Goal: Check status: Check status

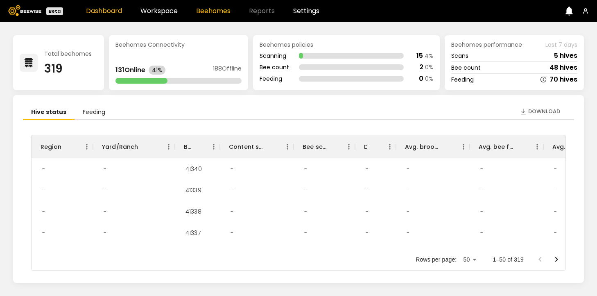
click at [207, 11] on link "Beehomes" at bounding box center [213, 11] width 34 height 7
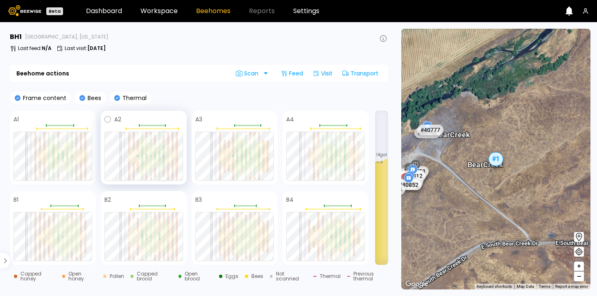
click at [163, 173] on div at bounding box center [164, 173] width 2 height 7
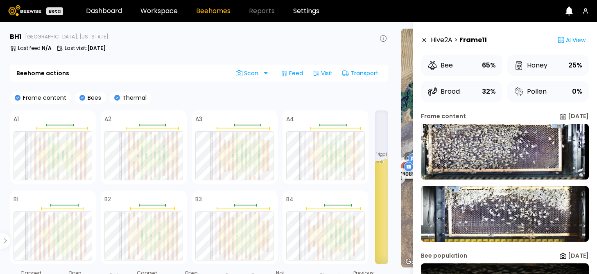
click at [115, 97] on icon at bounding box center [117, 98] width 6 height 6
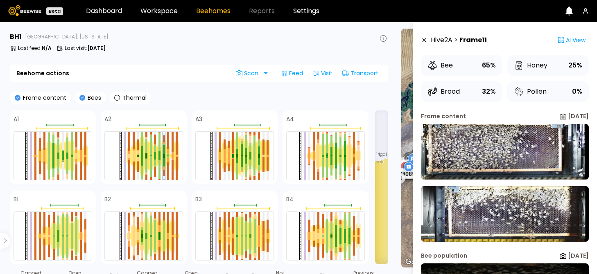
click at [17, 99] on icon at bounding box center [18, 98] width 6 height 6
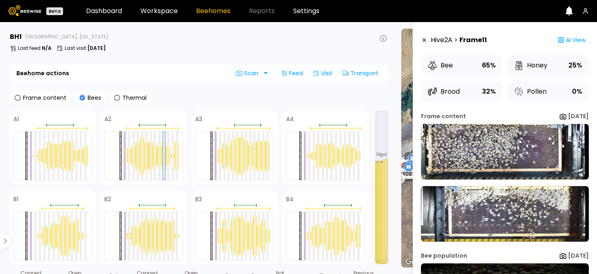
click at [81, 100] on icon at bounding box center [82, 98] width 6 height 6
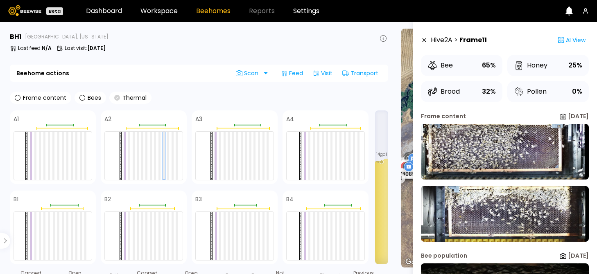
click at [116, 99] on icon at bounding box center [117, 98] width 6 height 6
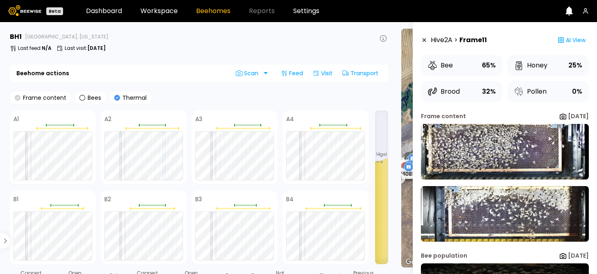
click at [18, 98] on icon at bounding box center [18, 98] width 6 height 6
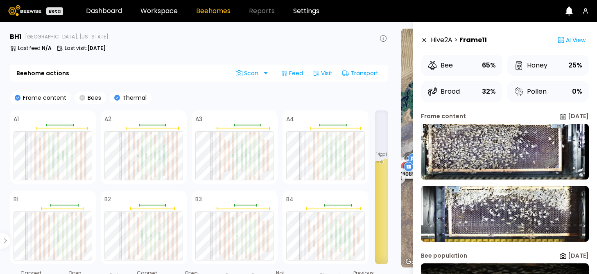
click at [80, 99] on icon at bounding box center [82, 98] width 6 height 6
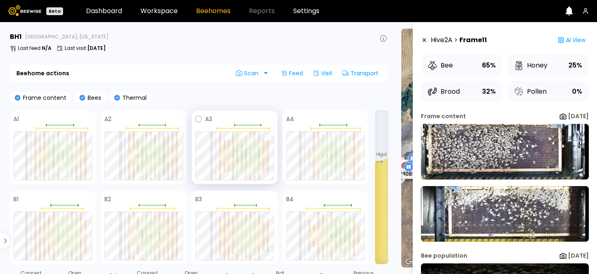
click at [255, 171] on div at bounding box center [254, 166] width 2 height 20
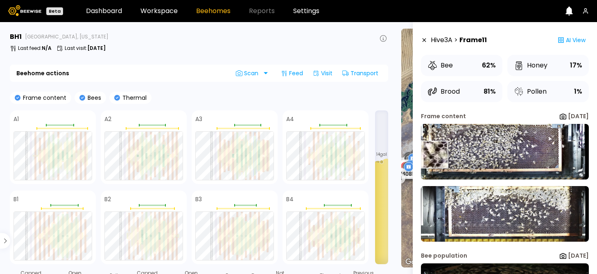
click at [434, 155] on img at bounding box center [505, 152] width 168 height 56
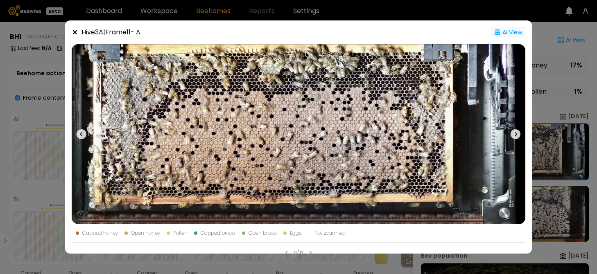
click at [506, 31] on div "Ai View" at bounding box center [508, 32] width 34 height 11
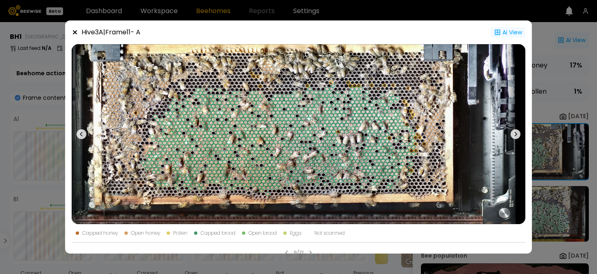
click at [75, 31] on icon at bounding box center [75, 32] width 7 height 7
